Goal: Task Accomplishment & Management: Manage account settings

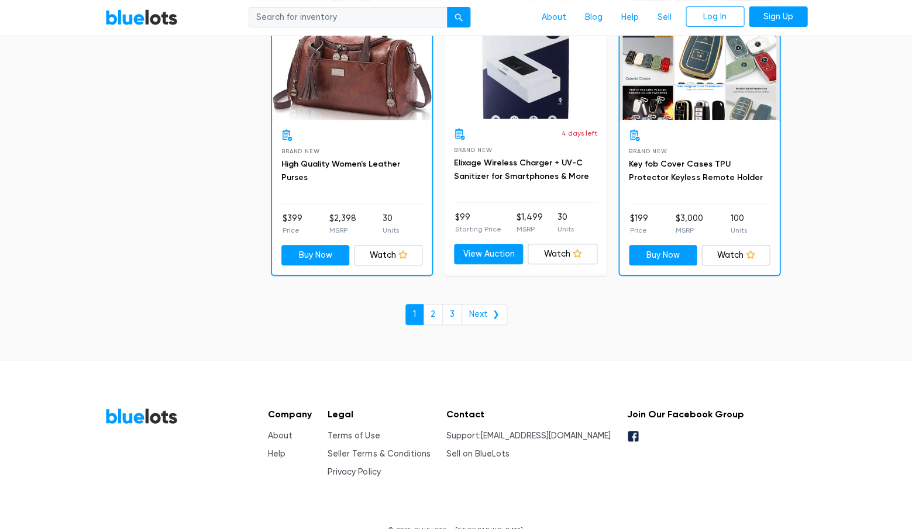
scroll to position [5030, 0]
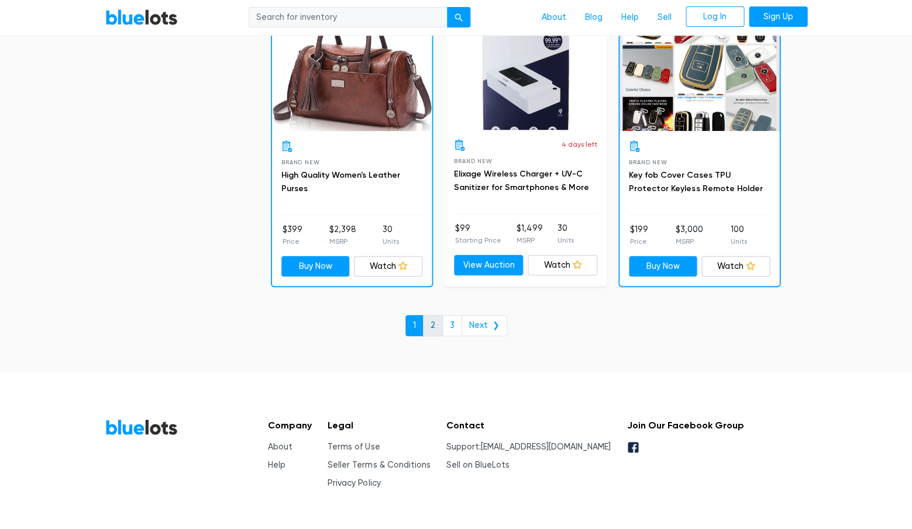
click at [436, 315] on link "2" at bounding box center [433, 325] width 20 height 21
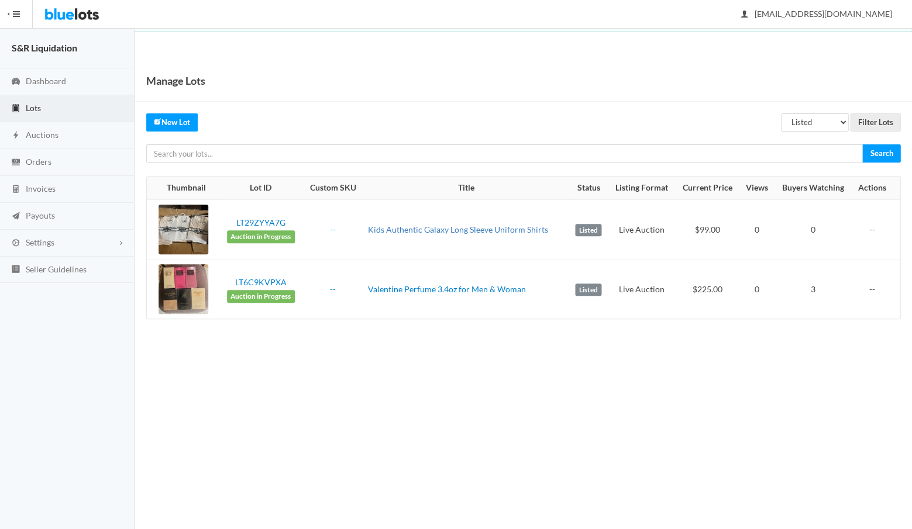
click at [411, 227] on link "Kids Authentic Galaxy Long Sleeve Uniform Shirts" at bounding box center [458, 230] width 180 height 10
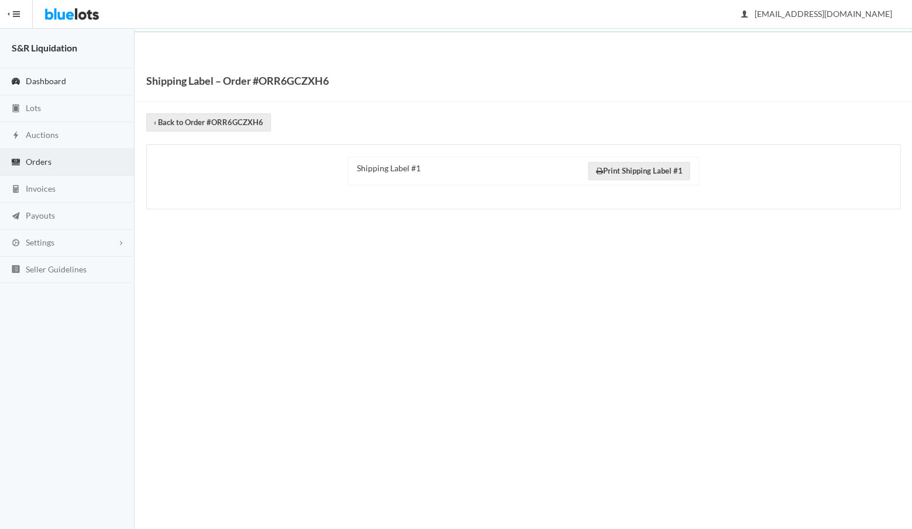
click at [39, 84] on span "Dashboard" at bounding box center [46, 81] width 40 height 10
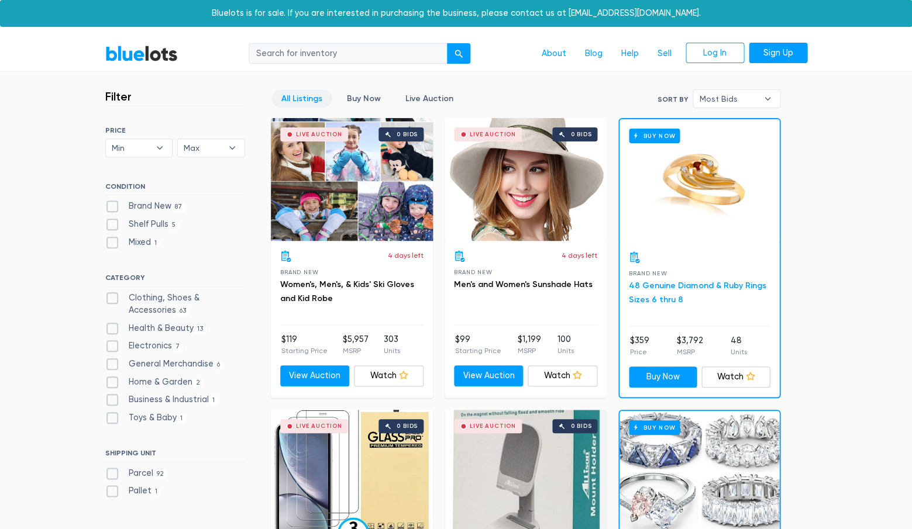
click at [673, 286] on link "48 Genuine Diamond & Ruby Rings Sizes 6 thru 8" at bounding box center [697, 293] width 137 height 24
click at [140, 56] on link "BlueLots" at bounding box center [141, 53] width 73 height 17
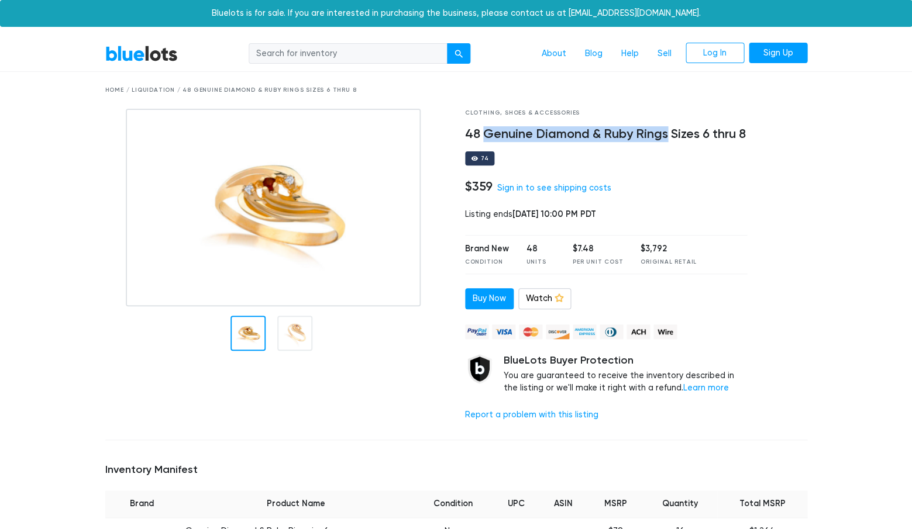
drag, startPoint x: 666, startPoint y: 133, endPoint x: 484, endPoint y: 133, distance: 182.5
click at [484, 133] on h4 "48 Genuine Diamond & Ruby Rings Sizes 6 thru 8" at bounding box center [606, 134] width 282 height 15
copy h4 "Genuine Diamond & Ruby Rings"
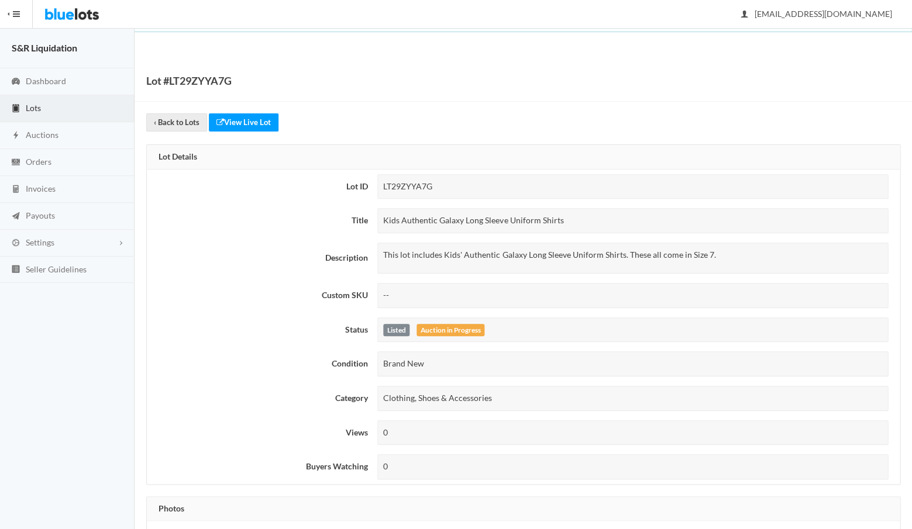
drag, startPoint x: 567, startPoint y: 218, endPoint x: 381, endPoint y: 220, distance: 185.4
click at [381, 220] on div "Kids Authentic Galaxy Long Sleeve Uniform Shirts" at bounding box center [632, 220] width 511 height 25
copy div "Kids Authentic Galaxy Long Sleeve Uniform Shirts"
drag, startPoint x: 711, startPoint y: 253, endPoint x: 383, endPoint y: 254, distance: 327.5
click at [383, 254] on p "This lot includes Kids' Authentic Galaxy Long Sleeve Uniform Shirts. These all …" at bounding box center [632, 255] width 499 height 13
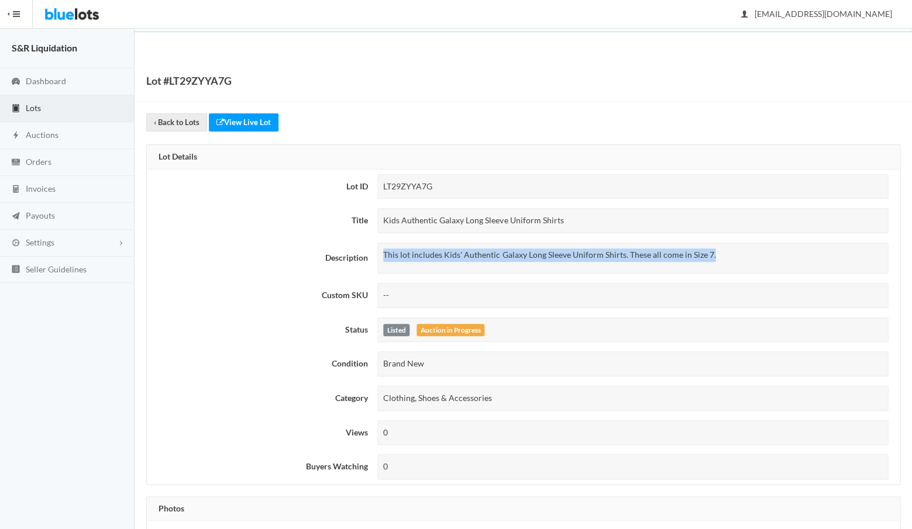
copy p "This lot includes Kids' Authentic Galaxy Long Sleeve Uniform Shirts. These all …"
click at [34, 109] on span "Lots" at bounding box center [33, 108] width 15 height 10
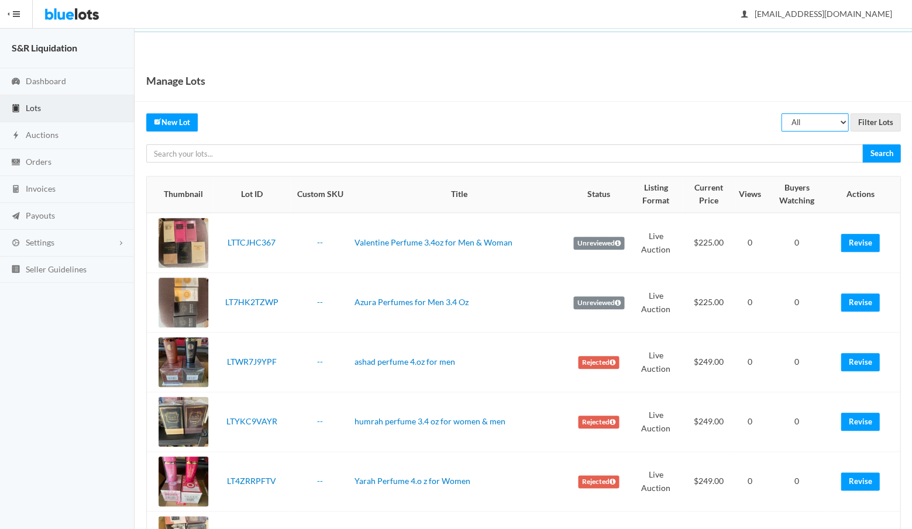
select select "listed"
click at [873, 121] on input "Filter Lots" at bounding box center [875, 122] width 50 height 18
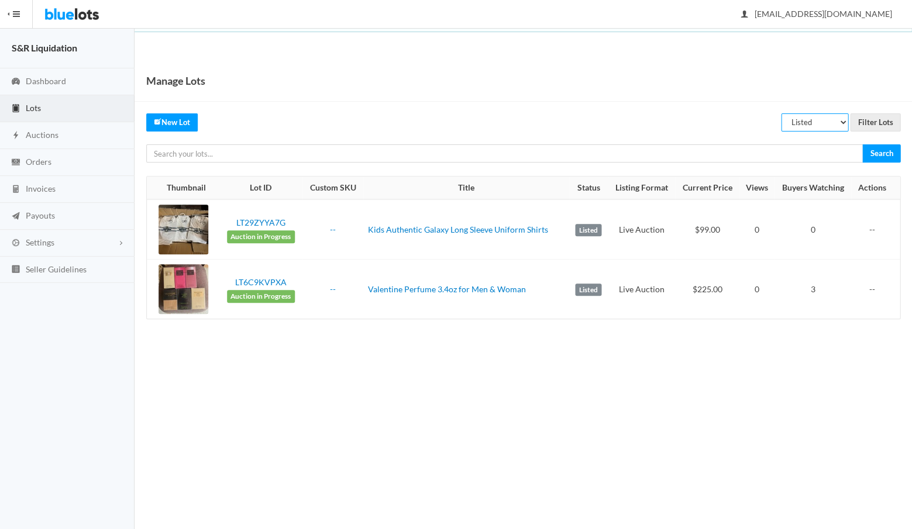
select select "unreviewed"
click at [867, 120] on input "Filter Lots" at bounding box center [875, 122] width 50 height 18
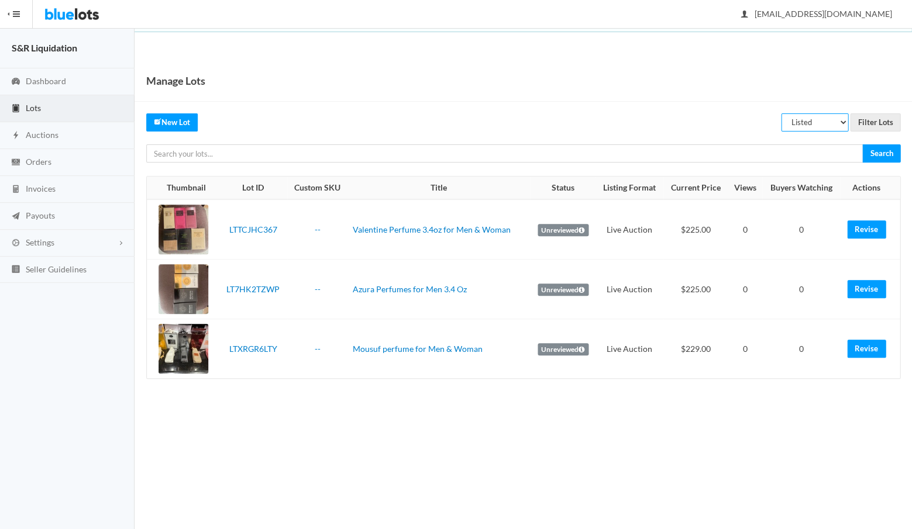
select select "scheduled"
click at [869, 120] on input "Filter Lots" at bounding box center [875, 122] width 50 height 18
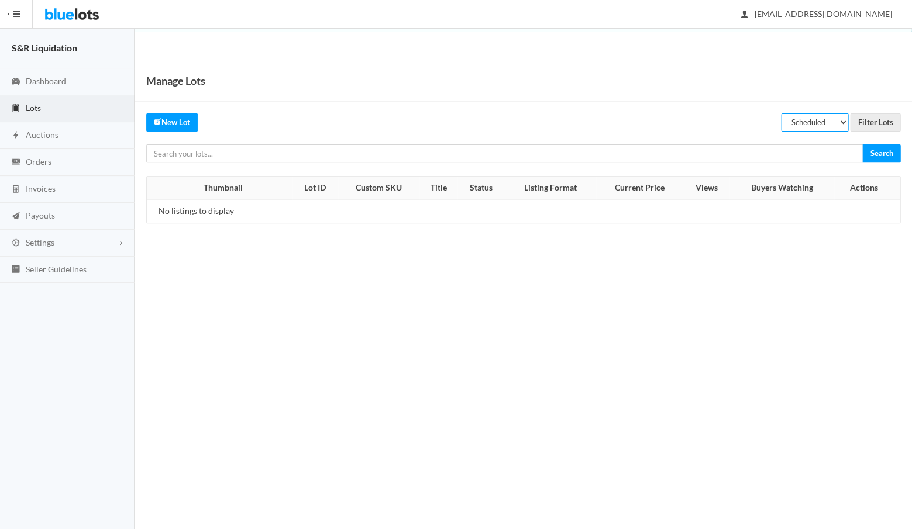
select select "listed"
click at [869, 120] on input "Filter Lots" at bounding box center [875, 122] width 50 height 18
